Goal: Task Accomplishment & Management: Use online tool/utility

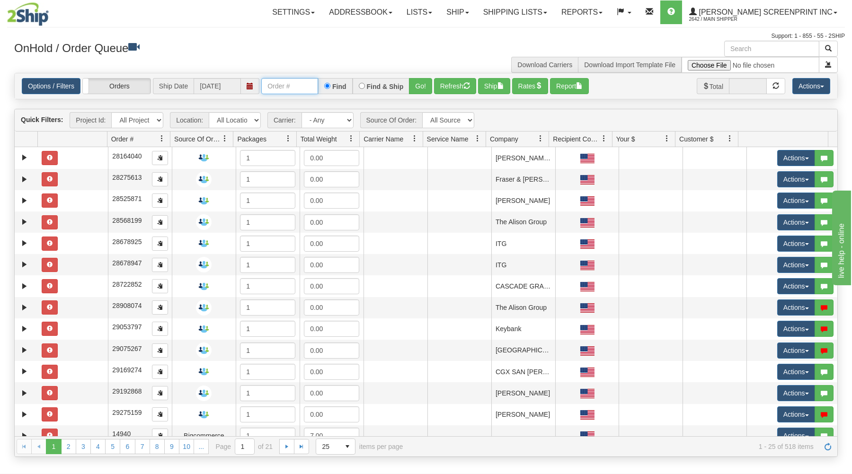
click at [303, 89] on input "text" at bounding box center [289, 86] width 57 height 16
type input "31657107"
click at [426, 83] on button "Go!" at bounding box center [420, 86] width 23 height 16
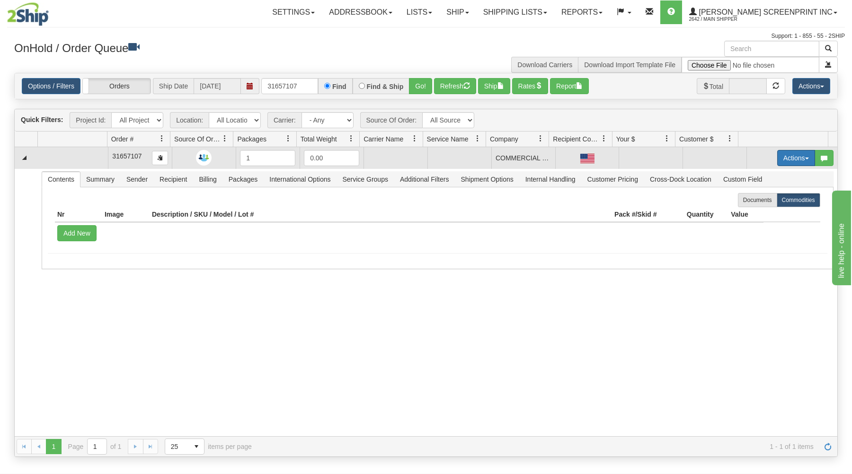
click at [786, 153] on button "Actions" at bounding box center [797, 158] width 38 height 16
click at [770, 178] on link "Open" at bounding box center [777, 176] width 76 height 12
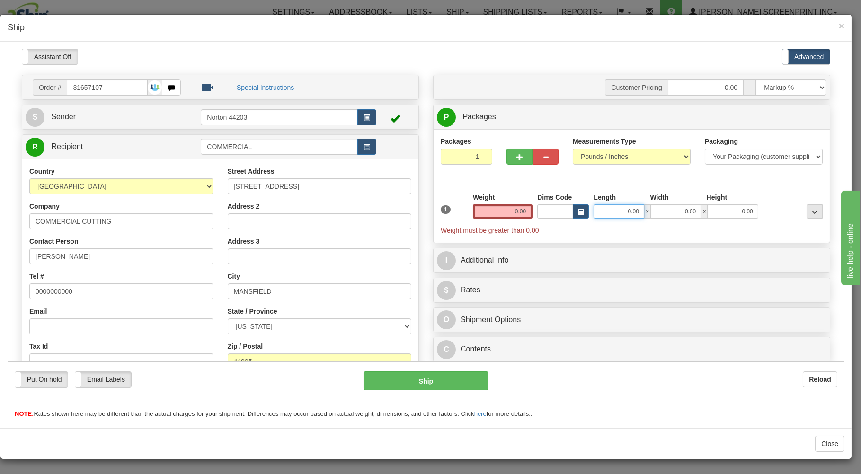
type input "0.55"
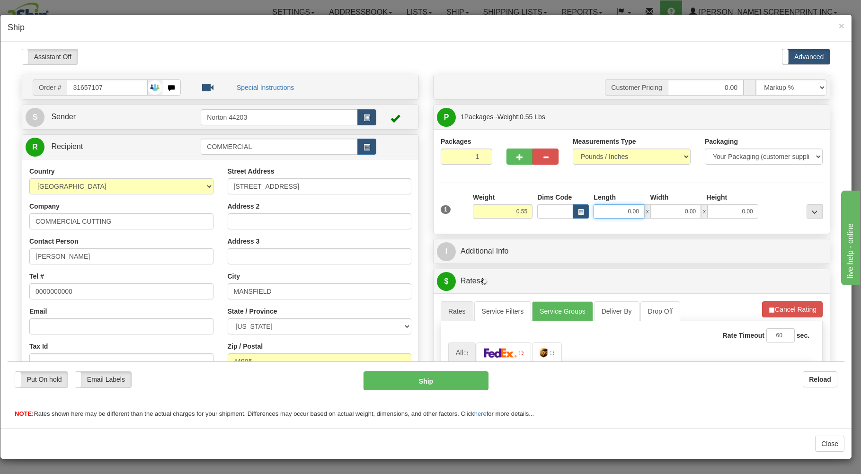
click at [618, 213] on input "0.00" at bounding box center [619, 211] width 50 height 14
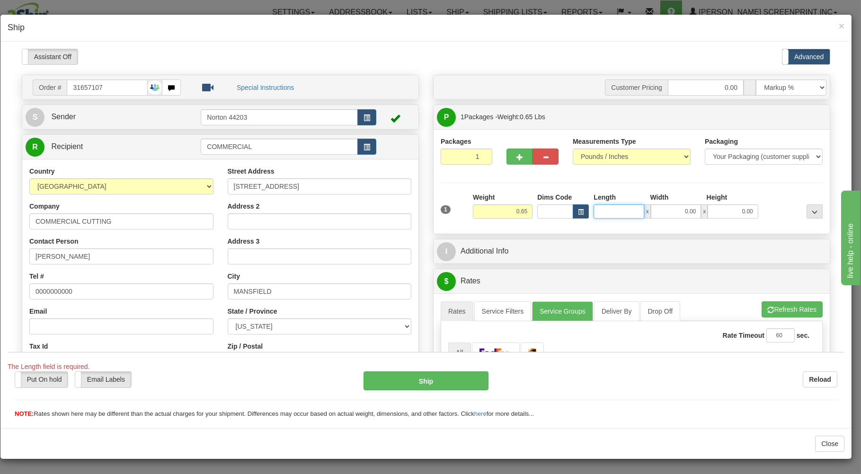
type input "0.55"
type input "16.00"
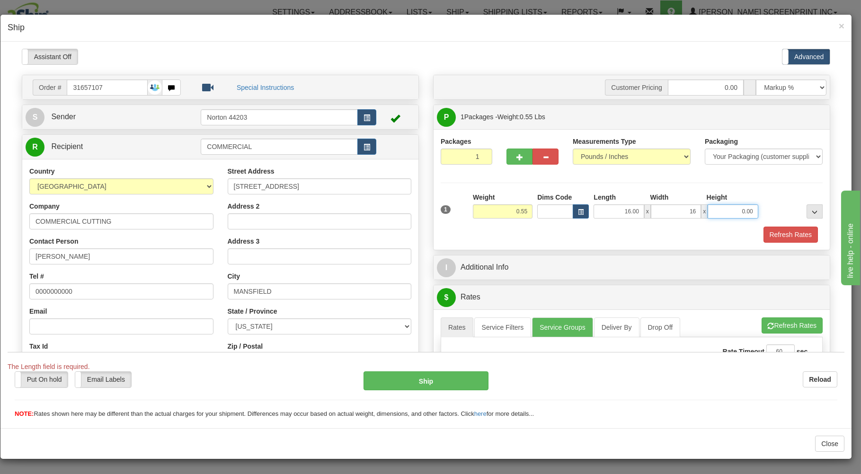
type input "16.00"
type input "1.00"
click at [615, 230] on div "Refresh Rates" at bounding box center [631, 234] width 387 height 16
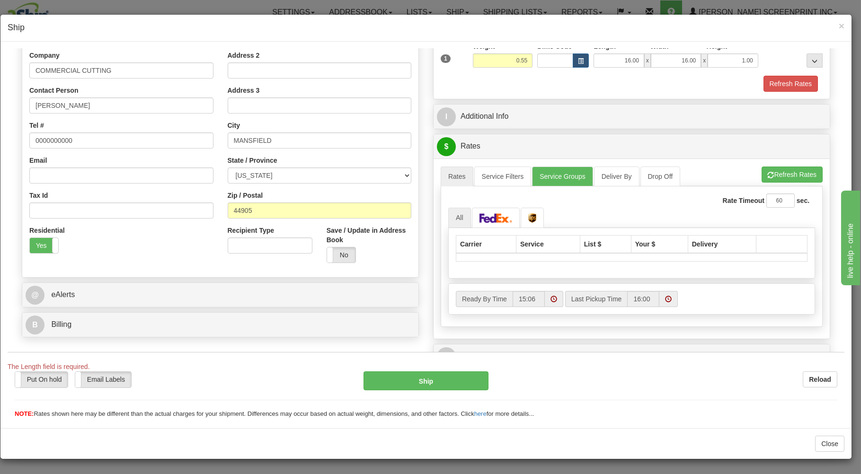
scroll to position [152, 0]
click at [497, 218] on img at bounding box center [496, 216] width 33 height 9
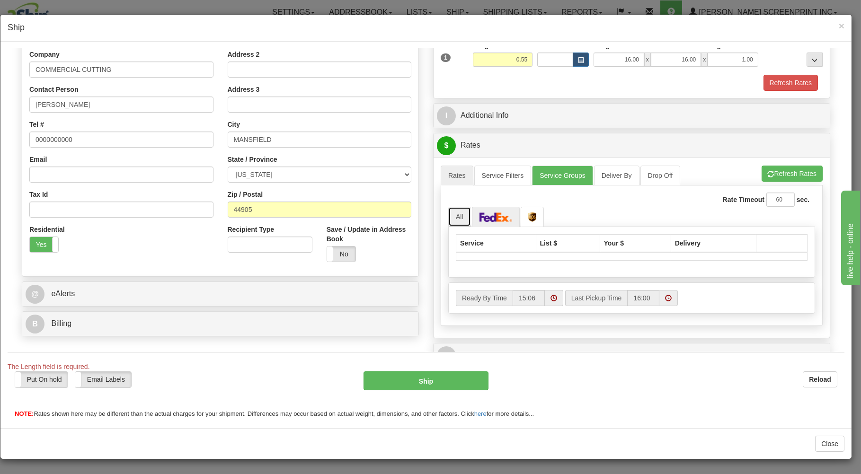
click at [453, 215] on link "All" at bounding box center [459, 216] width 23 height 20
click at [524, 214] on link at bounding box center [532, 216] width 23 height 20
click at [510, 217] on link at bounding box center [496, 216] width 48 height 20
click at [778, 172] on button "Refresh Rates" at bounding box center [792, 173] width 61 height 16
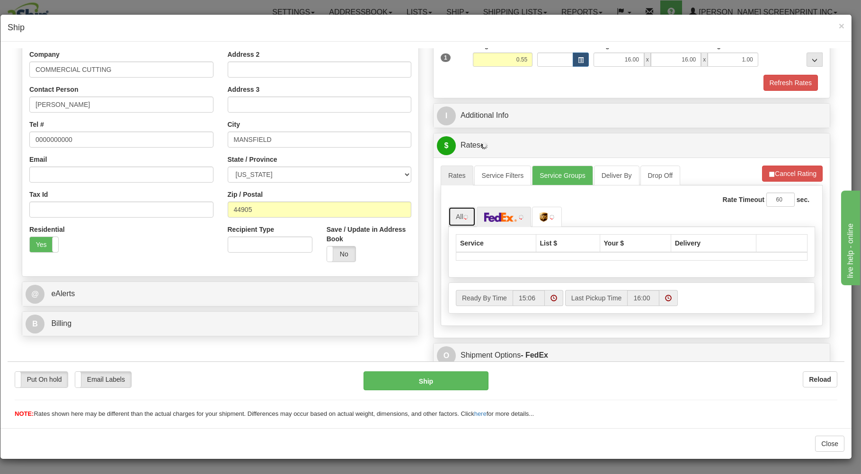
drag, startPoint x: 459, startPoint y: 220, endPoint x: 820, endPoint y: 189, distance: 362.6
click at [464, 220] on link "All" at bounding box center [461, 216] width 27 height 20
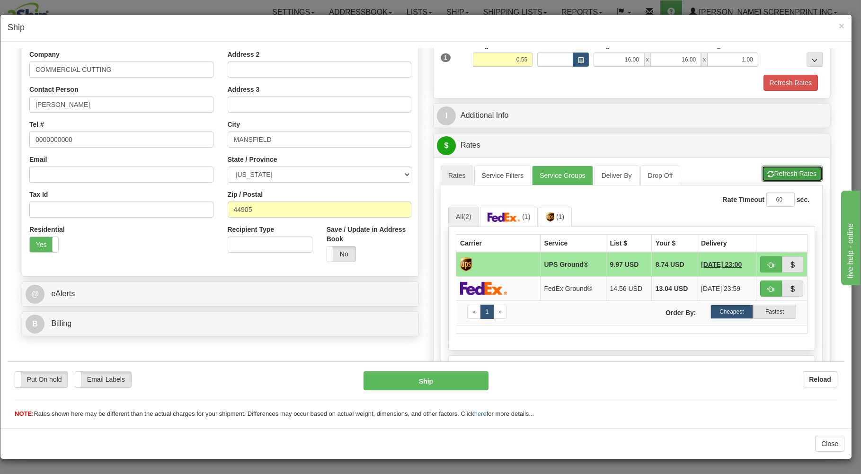
click at [772, 173] on button "Refresh Rates" at bounding box center [792, 173] width 61 height 16
click at [765, 261] on button "button" at bounding box center [771, 264] width 22 height 16
type input "03"
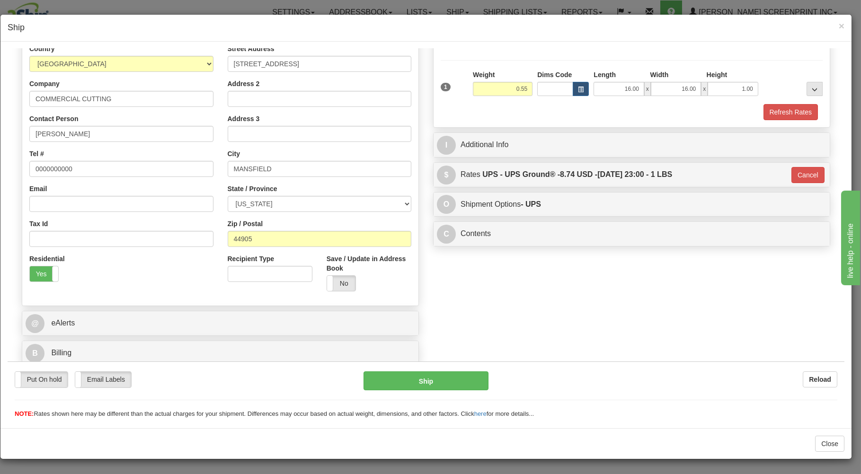
scroll to position [125, 0]
click at [448, 378] on button "Ship" at bounding box center [426, 380] width 125 height 19
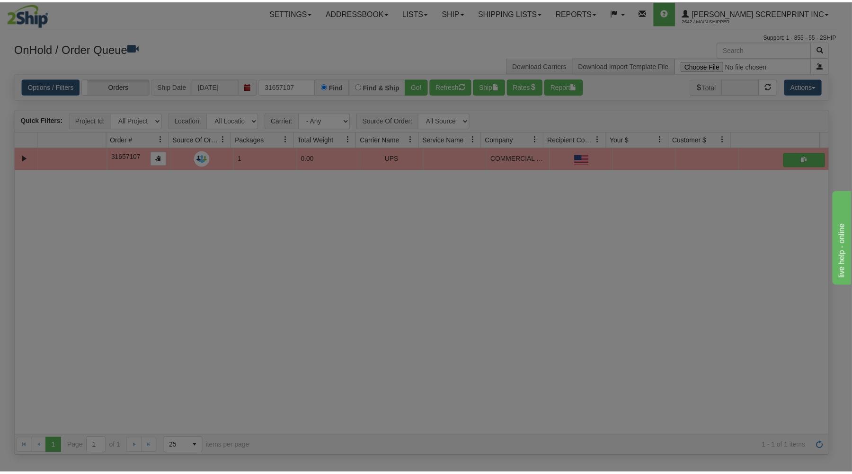
scroll to position [0, 0]
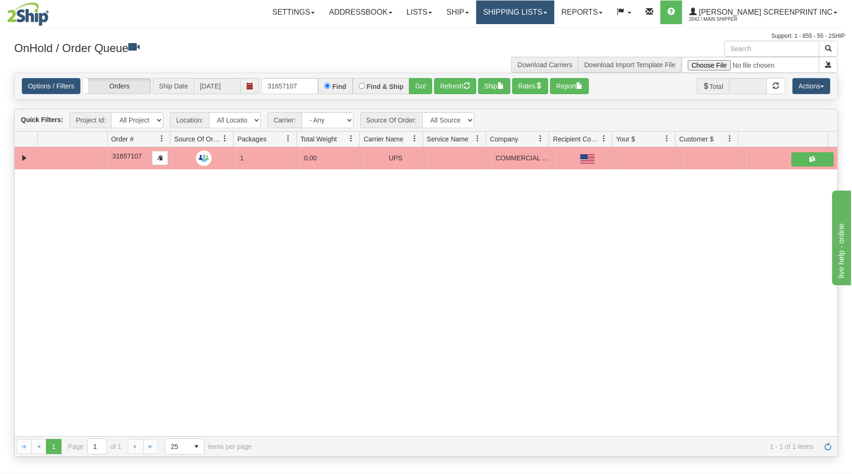
click at [532, 12] on link "Shipping lists" at bounding box center [515, 12] width 78 height 24
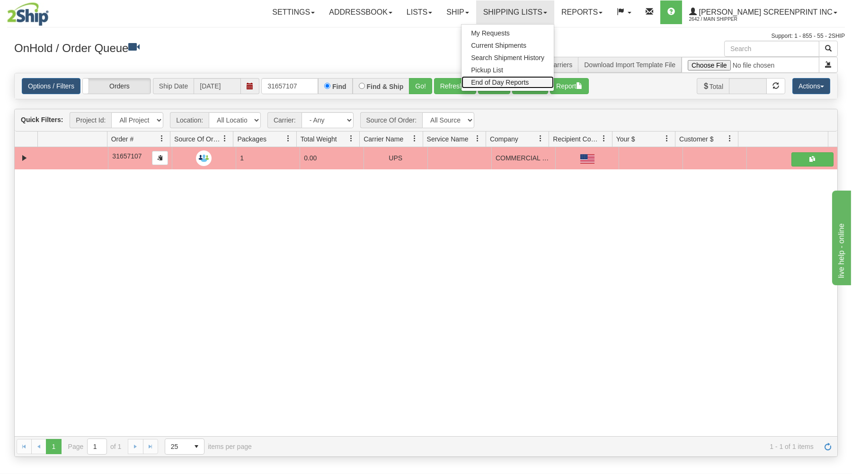
click at [527, 82] on span "End of Day Reports" at bounding box center [500, 83] width 58 height 8
